Goal: Navigation & Orientation: Find specific page/section

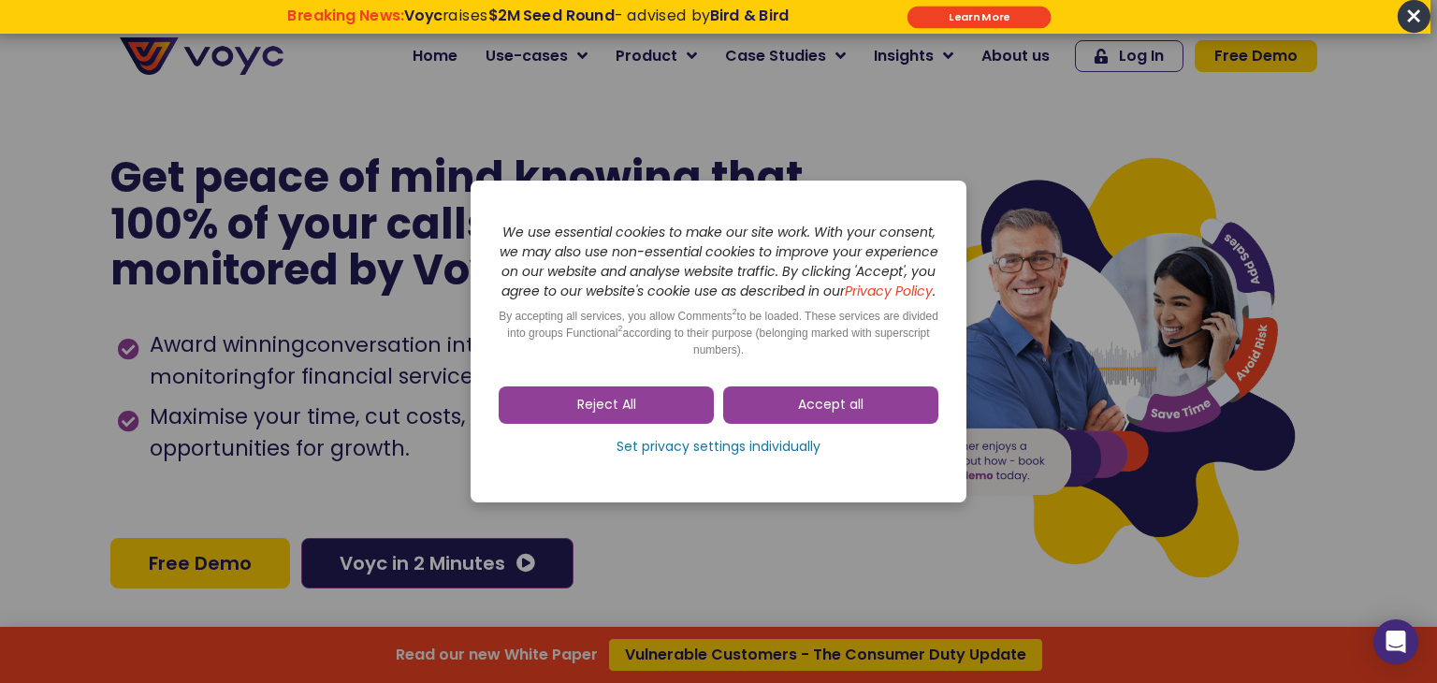
click at [1422, 15] on dialog "Skip to consent choices We use essential cookies to make our site work. With yo…" at bounding box center [718, 341] width 1437 height 683
click at [823, 415] on span "Accept all" at bounding box center [830, 405] width 65 height 19
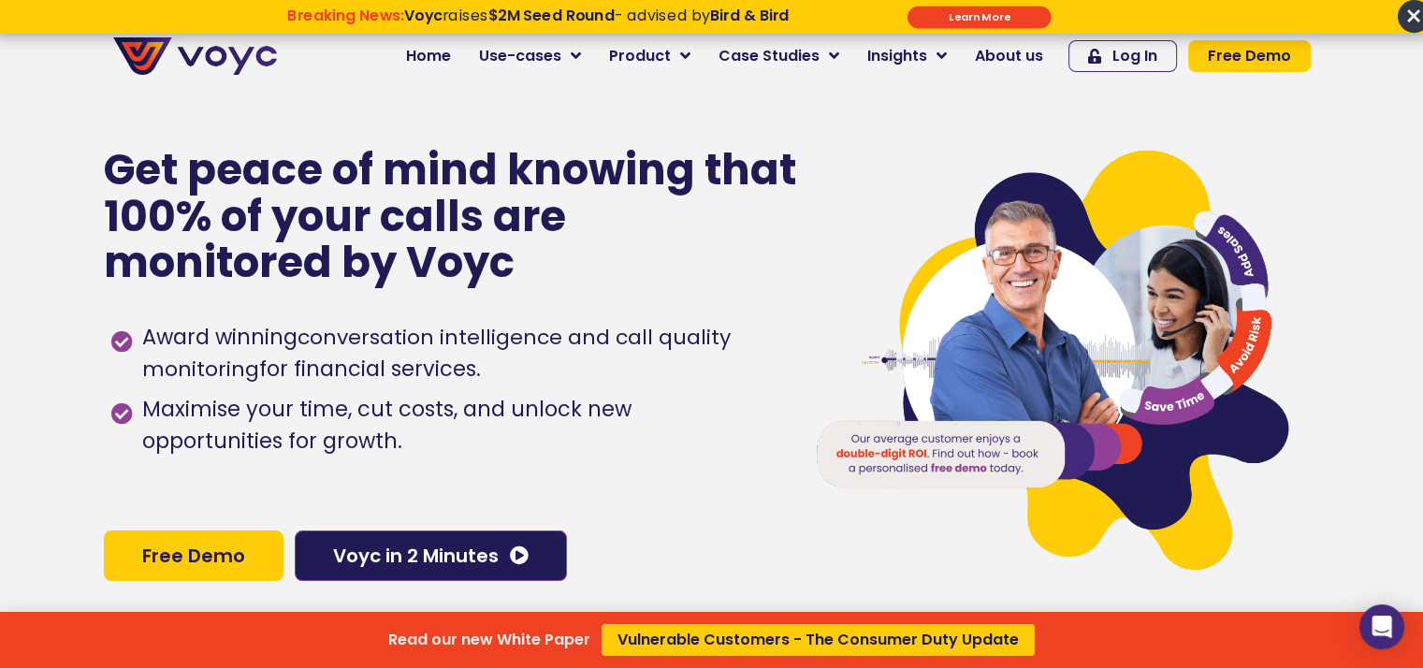
click at [1024, 54] on div "Read our new White Paper Vulnerable Customers - The Consumer Duty Update" at bounding box center [711, 334] width 1423 height 668
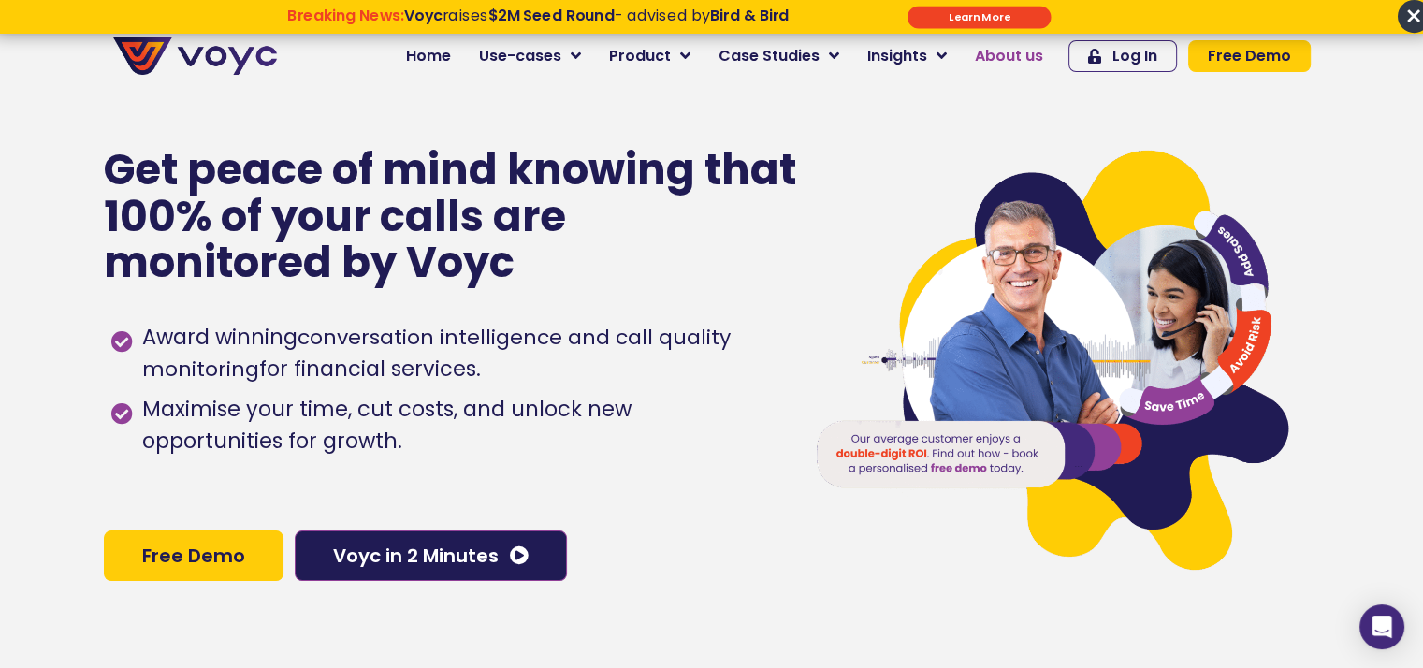
click at [1006, 53] on span "About us" at bounding box center [1009, 56] width 68 height 22
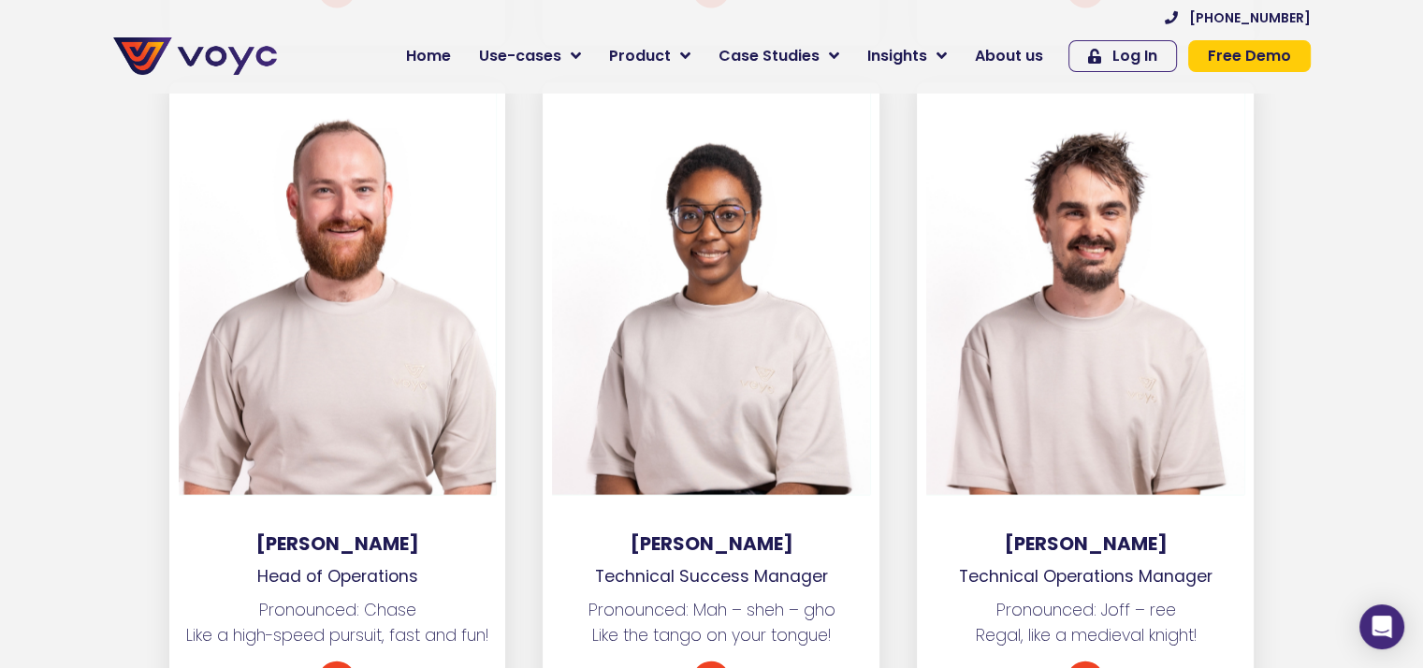
scroll to position [4053, 0]
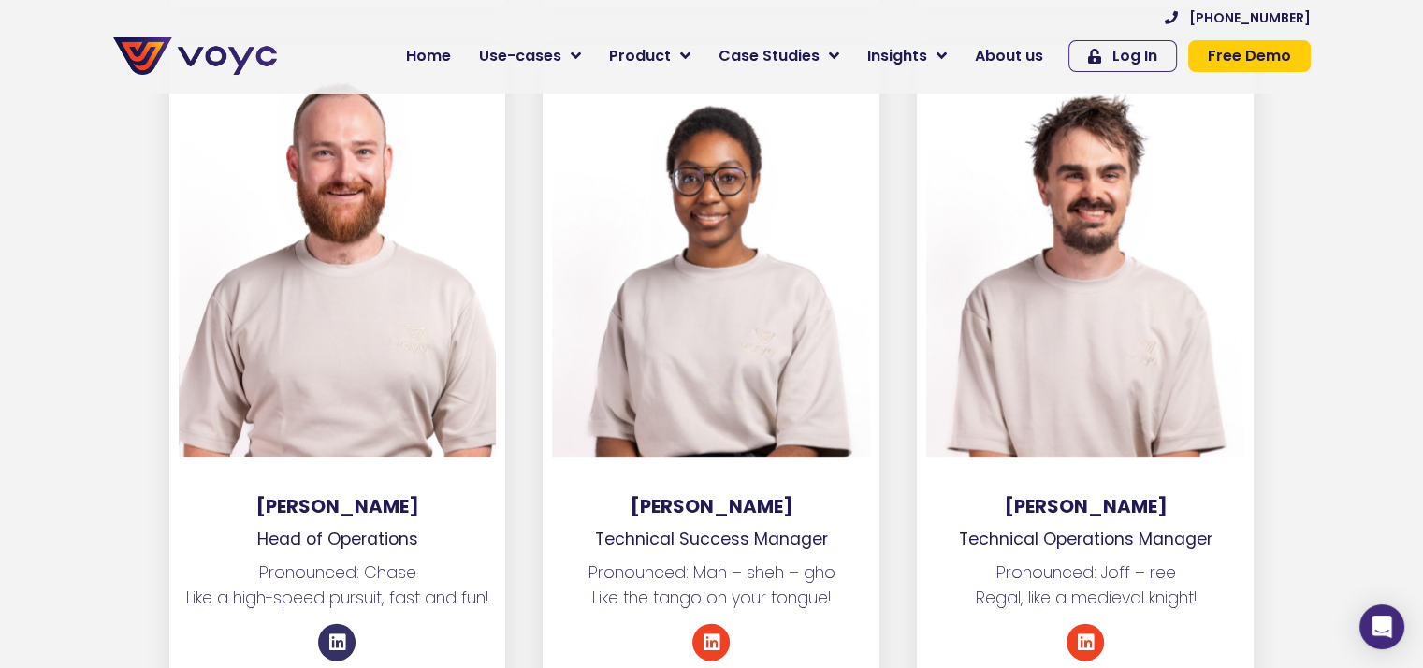
click at [341, 633] on icon at bounding box center [336, 642] width 19 height 19
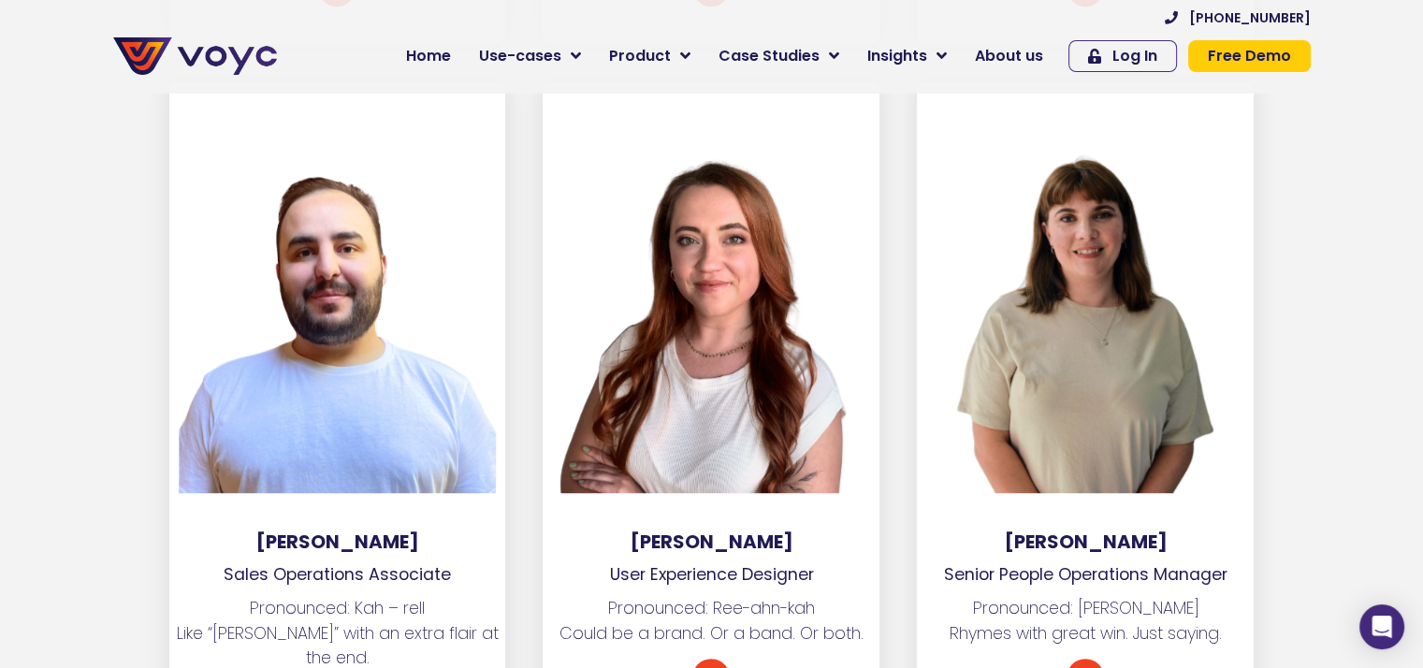
scroll to position [8244, 0]
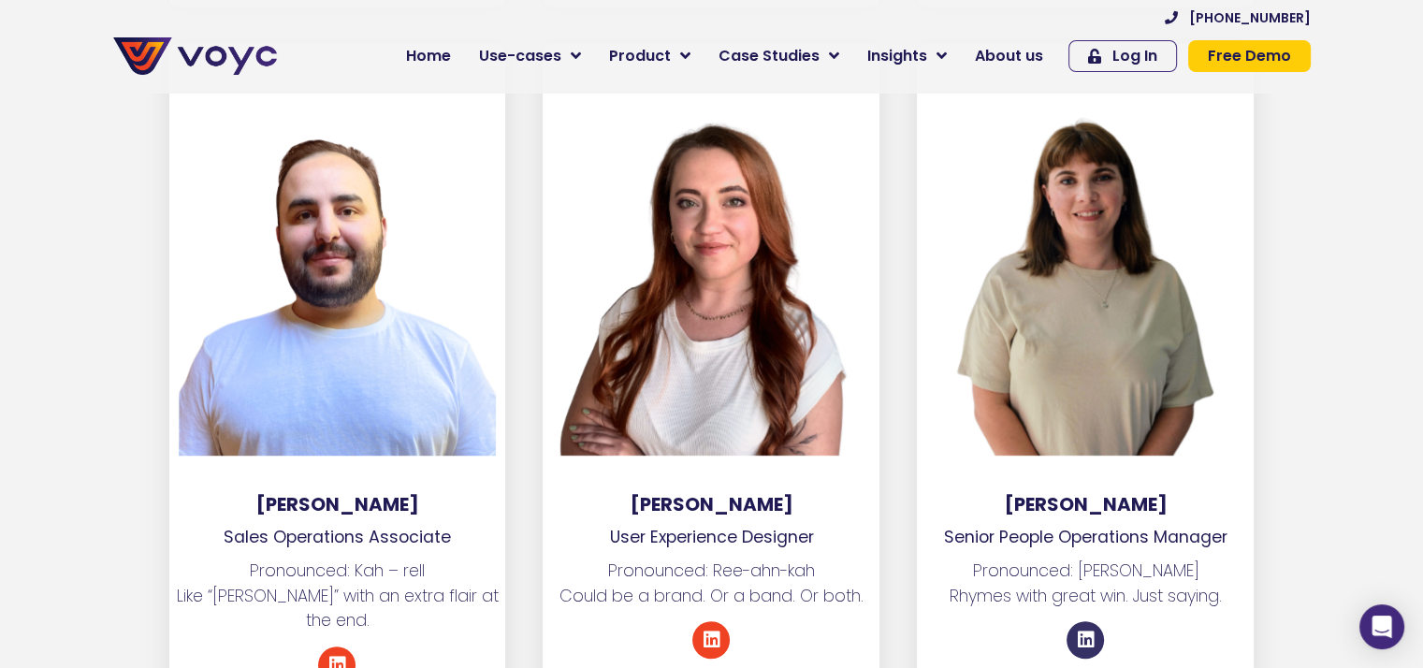
click at [1084, 631] on icon at bounding box center [1085, 640] width 19 height 19
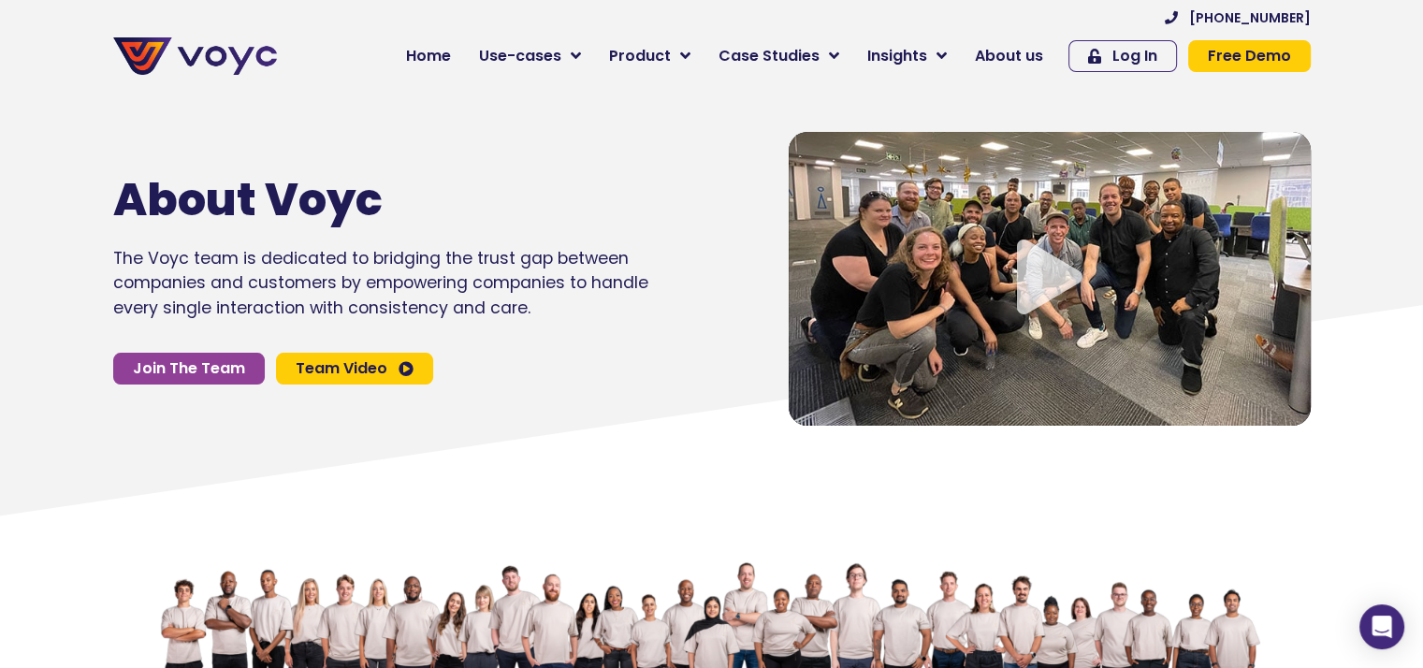
scroll to position [0, 0]
